Goal: Book appointment/travel/reservation: Book appointment/travel/reservation

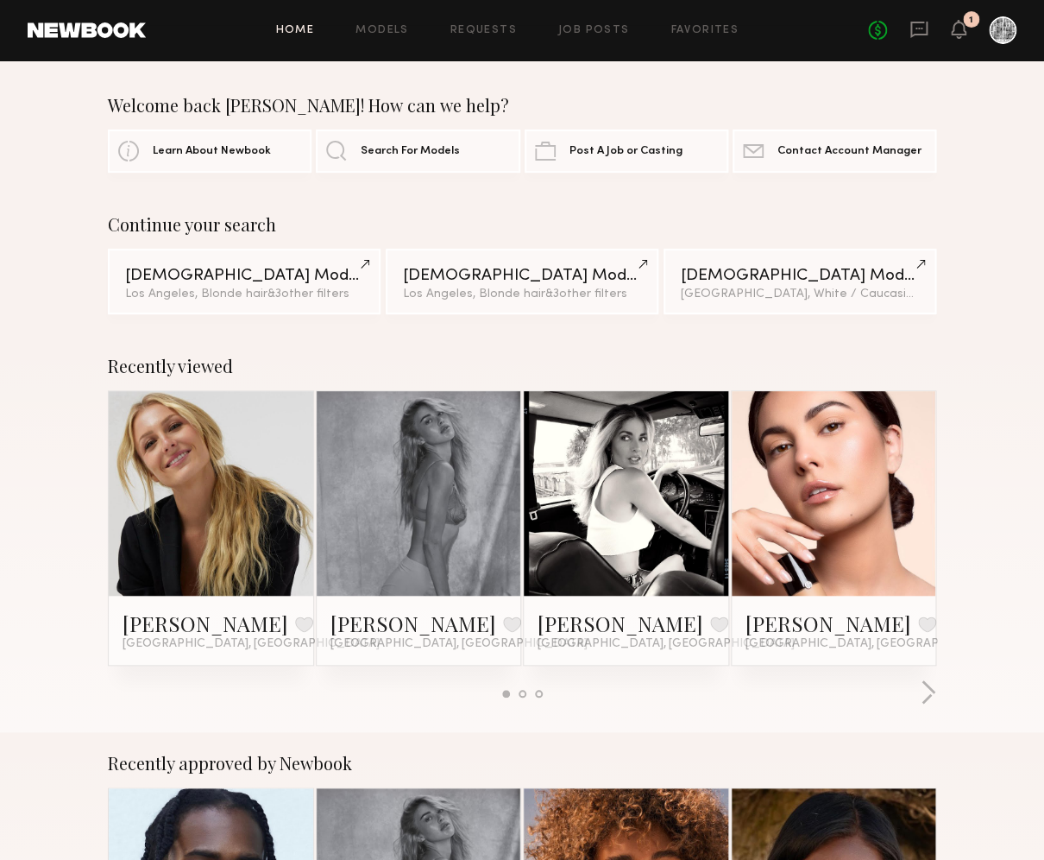
click at [960, 28] on icon at bounding box center [959, 28] width 14 height 12
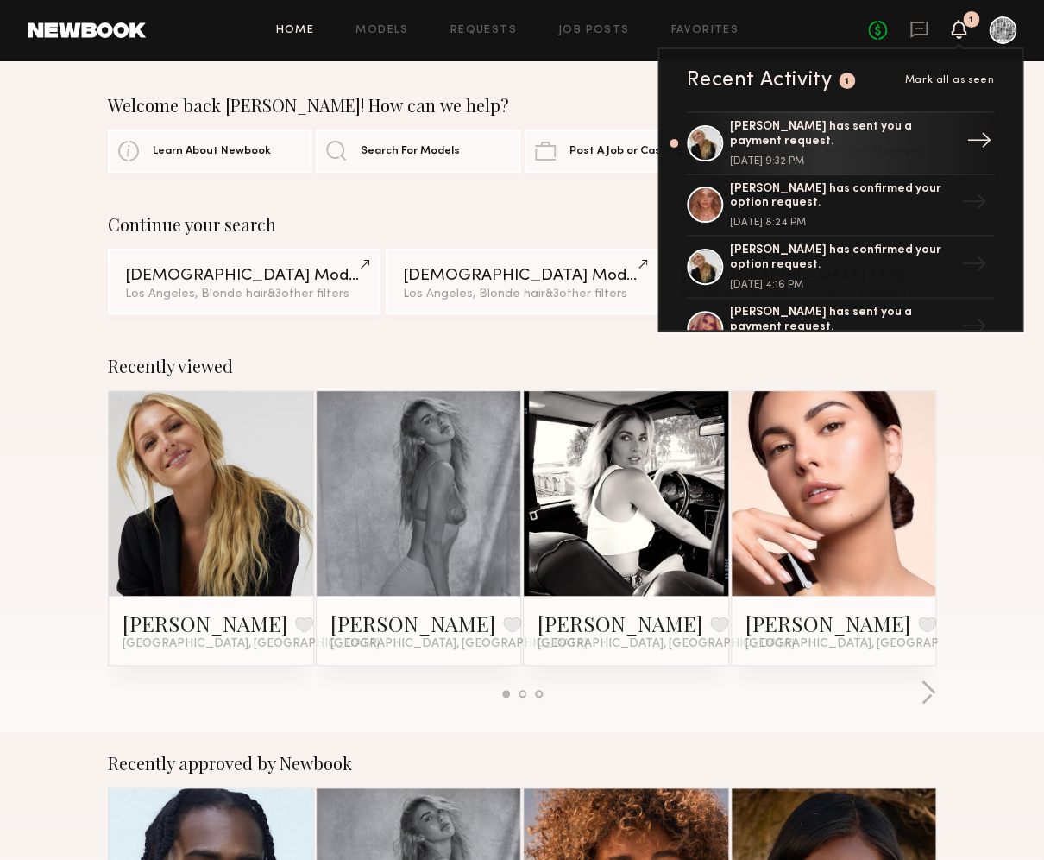
click at [940, 136] on div "[PERSON_NAME] has sent you a payment request." at bounding box center [842, 134] width 224 height 29
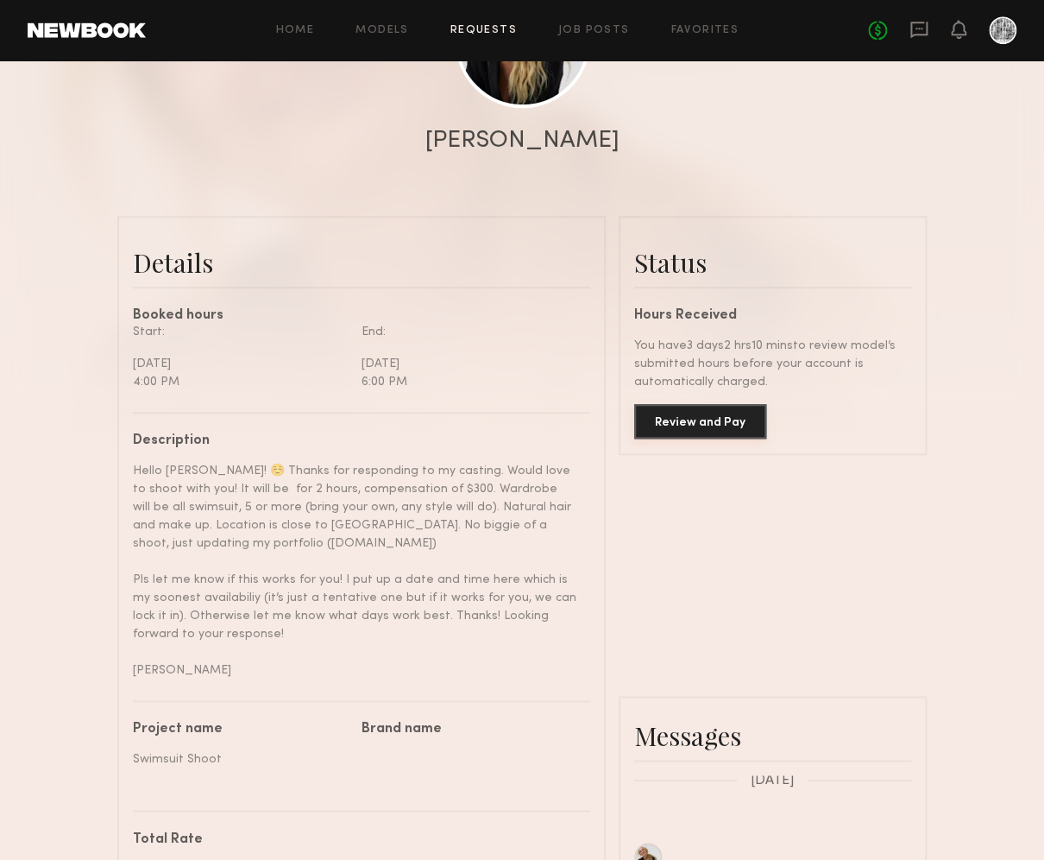
scroll to position [293, 0]
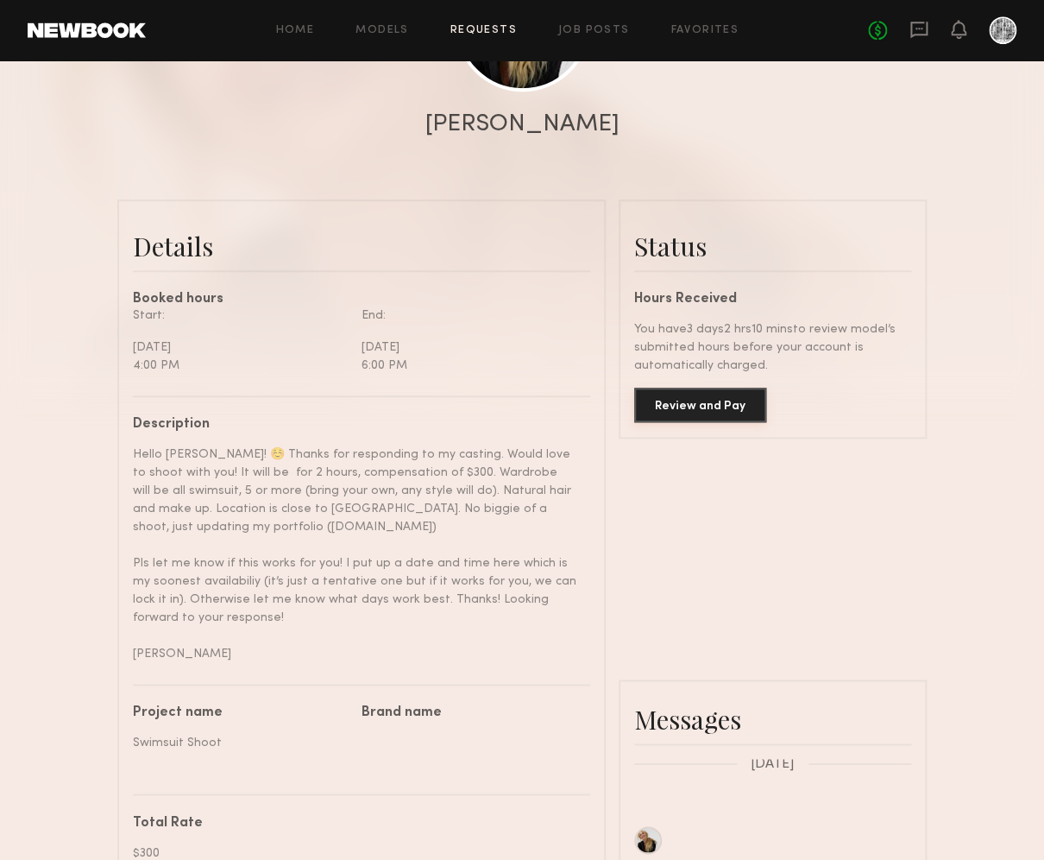
click at [728, 413] on button "Review and Pay" at bounding box center [700, 405] width 132 height 35
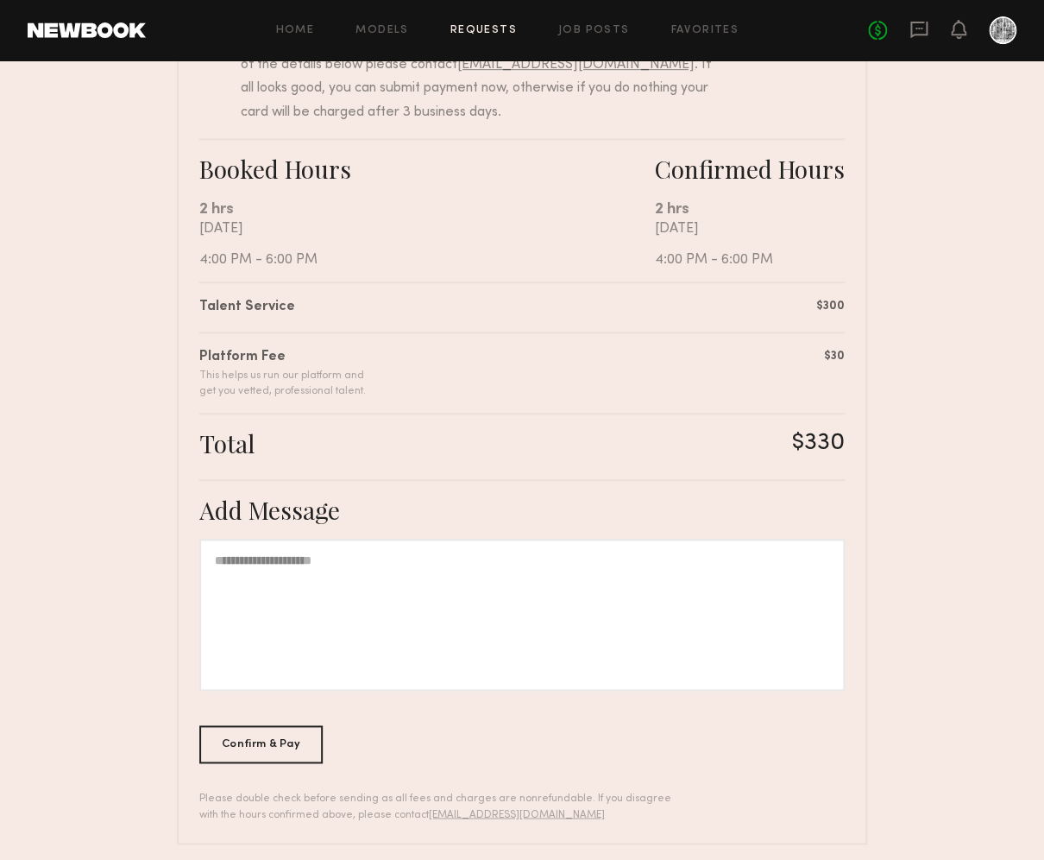
scroll to position [243, 0]
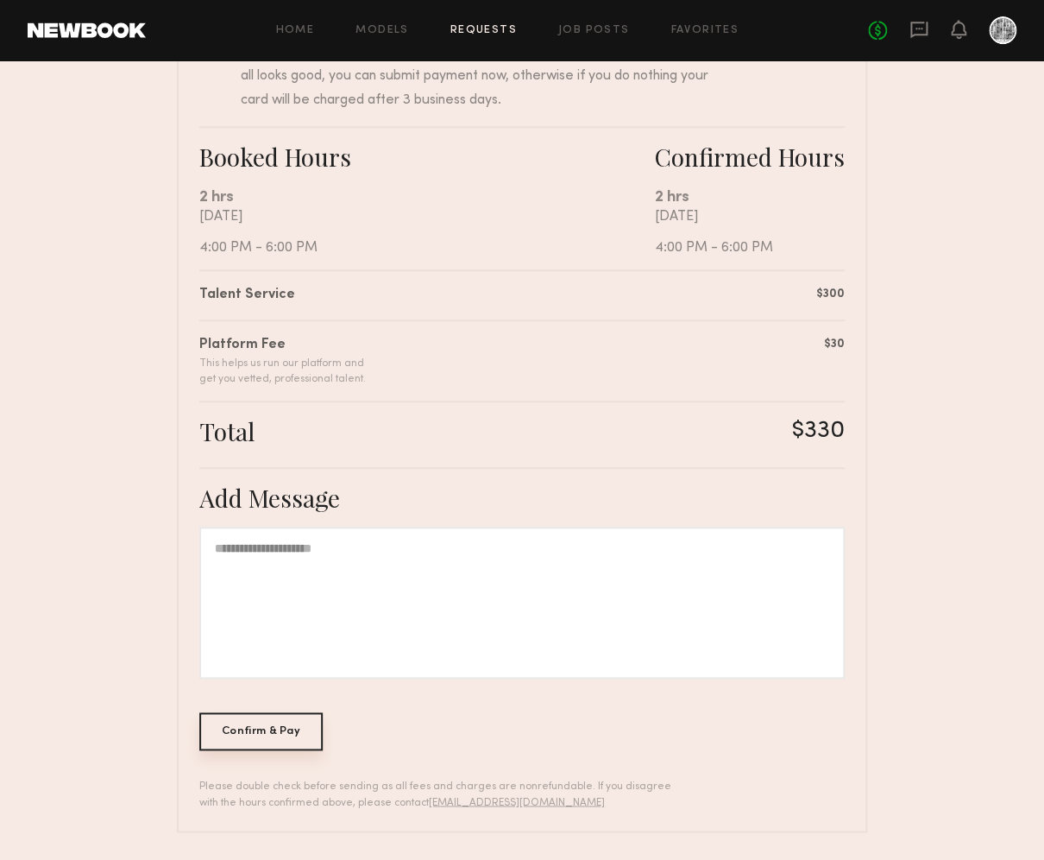
click at [247, 731] on div "Confirm & Pay" at bounding box center [260, 731] width 123 height 38
